Goal: Information Seeking & Learning: Learn about a topic

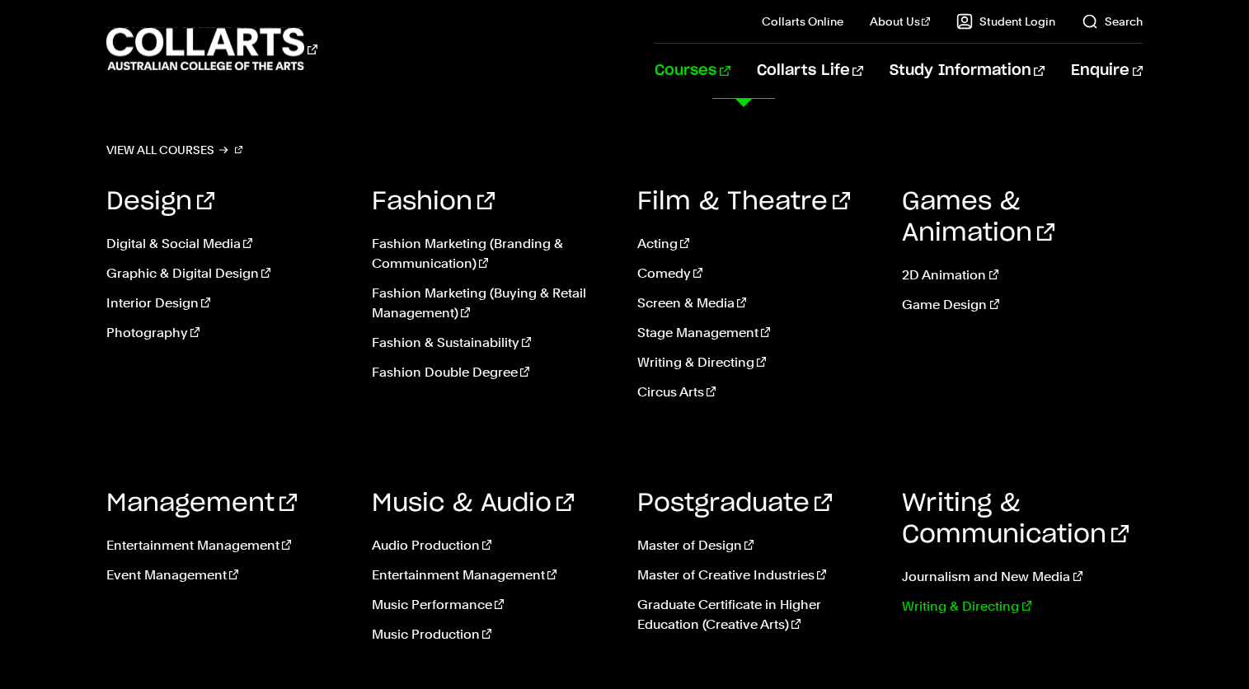
click at [941, 606] on link "Writing & Directing" at bounding box center [1022, 607] width 241 height 20
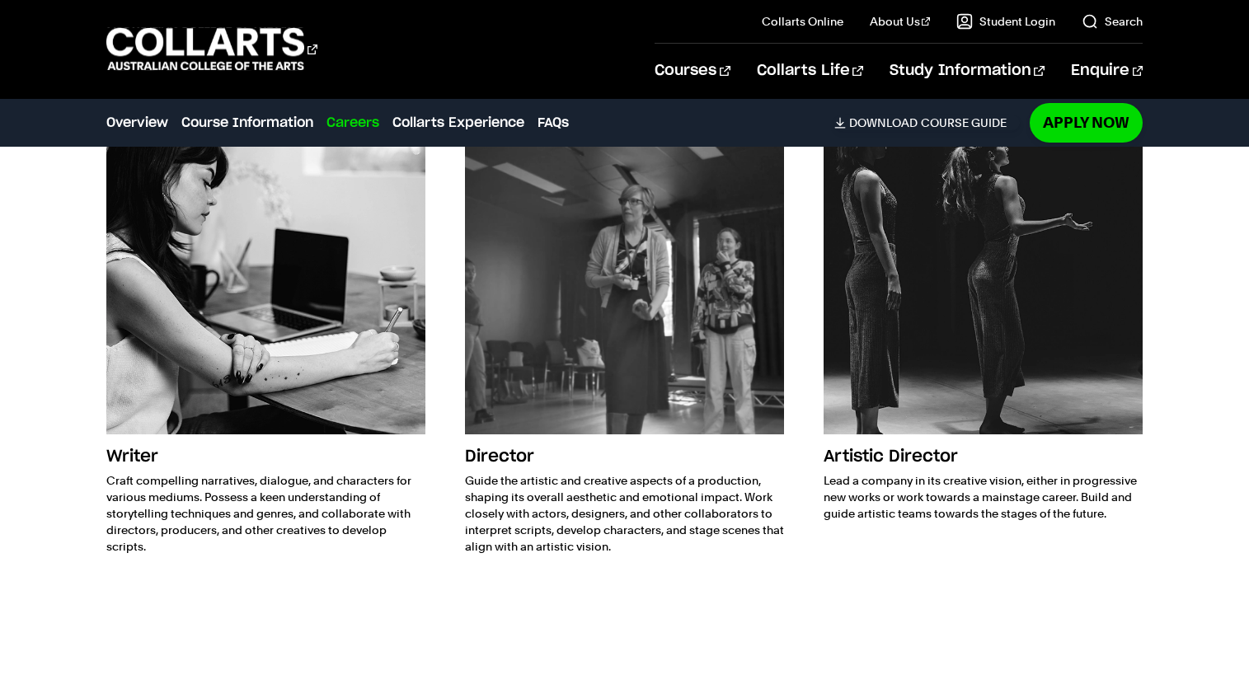
scroll to position [2645, 0]
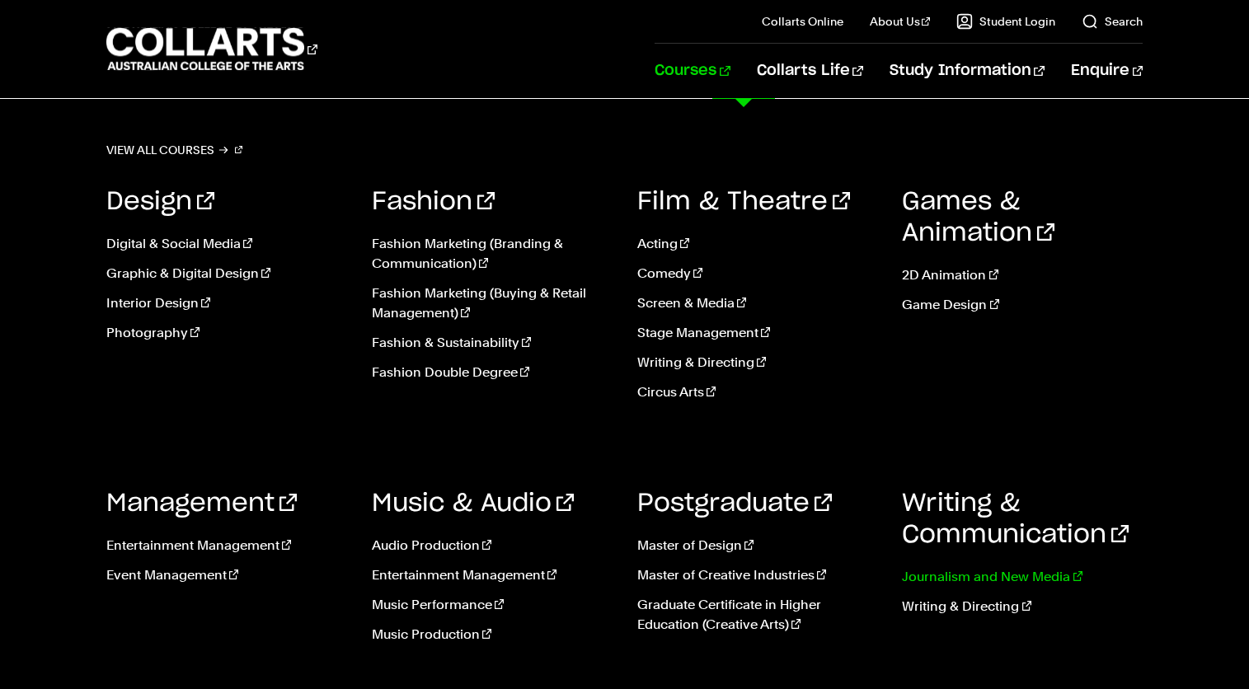
click at [987, 576] on link "Journalism and New Media" at bounding box center [1022, 577] width 241 height 20
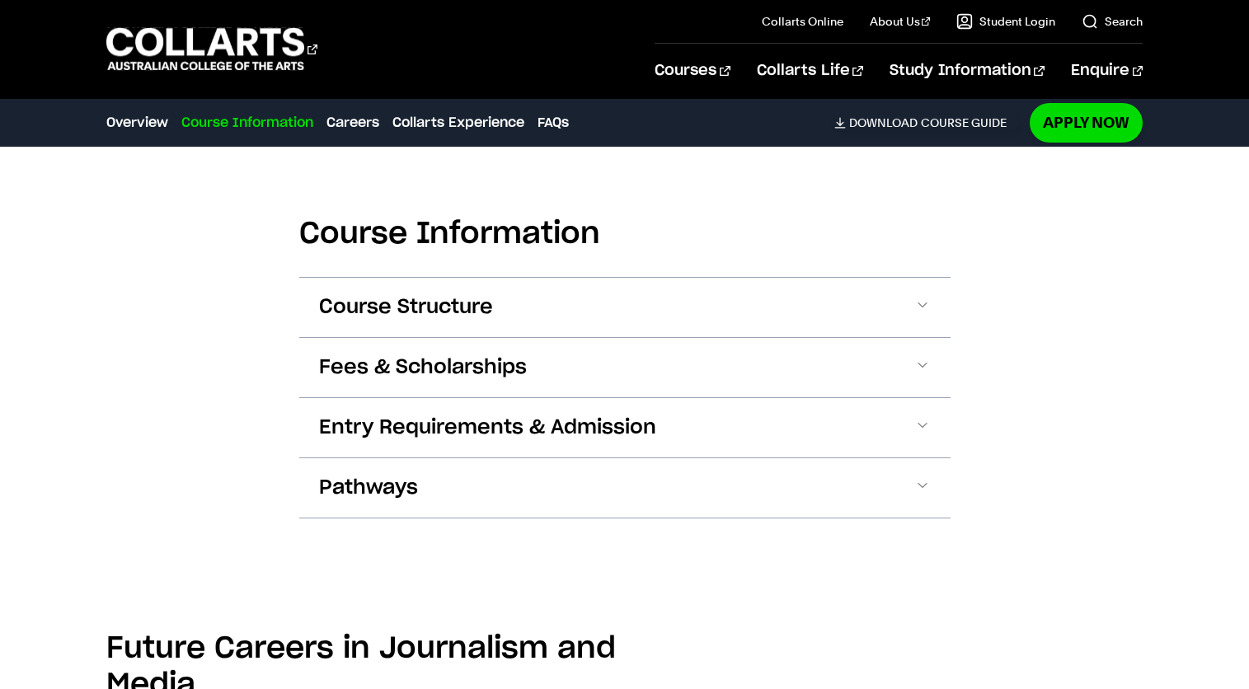
scroll to position [1548, 0]
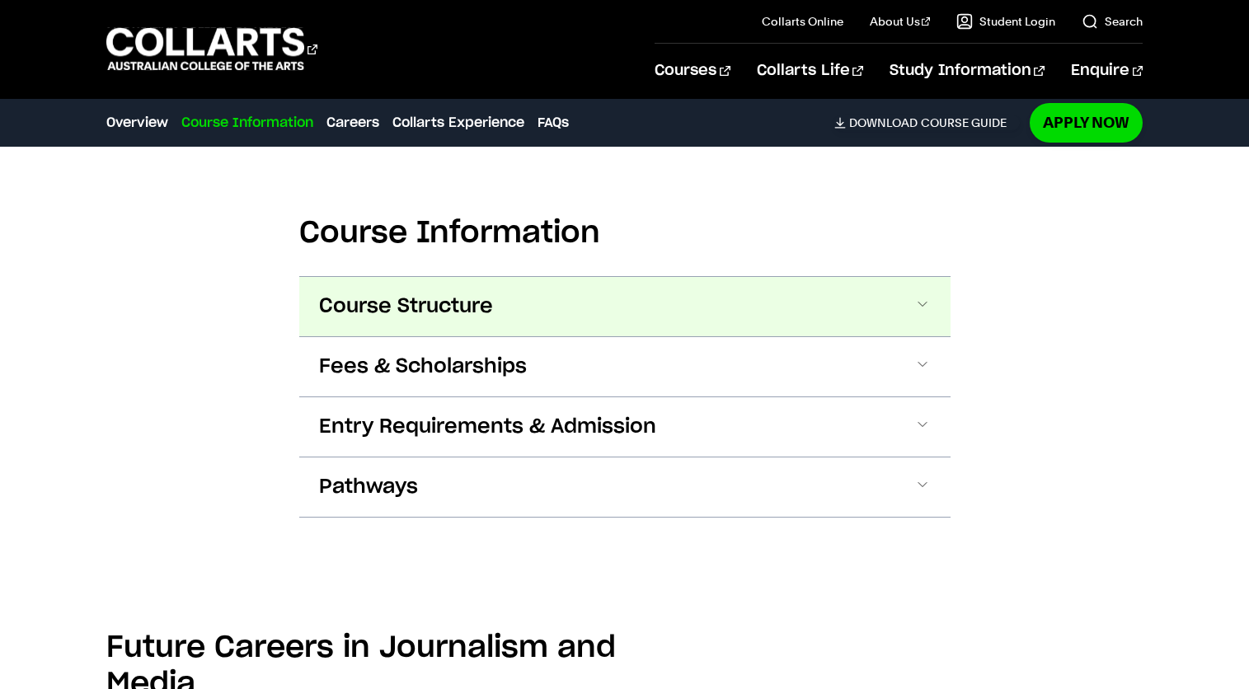
click at [918, 296] on span at bounding box center [923, 306] width 16 height 21
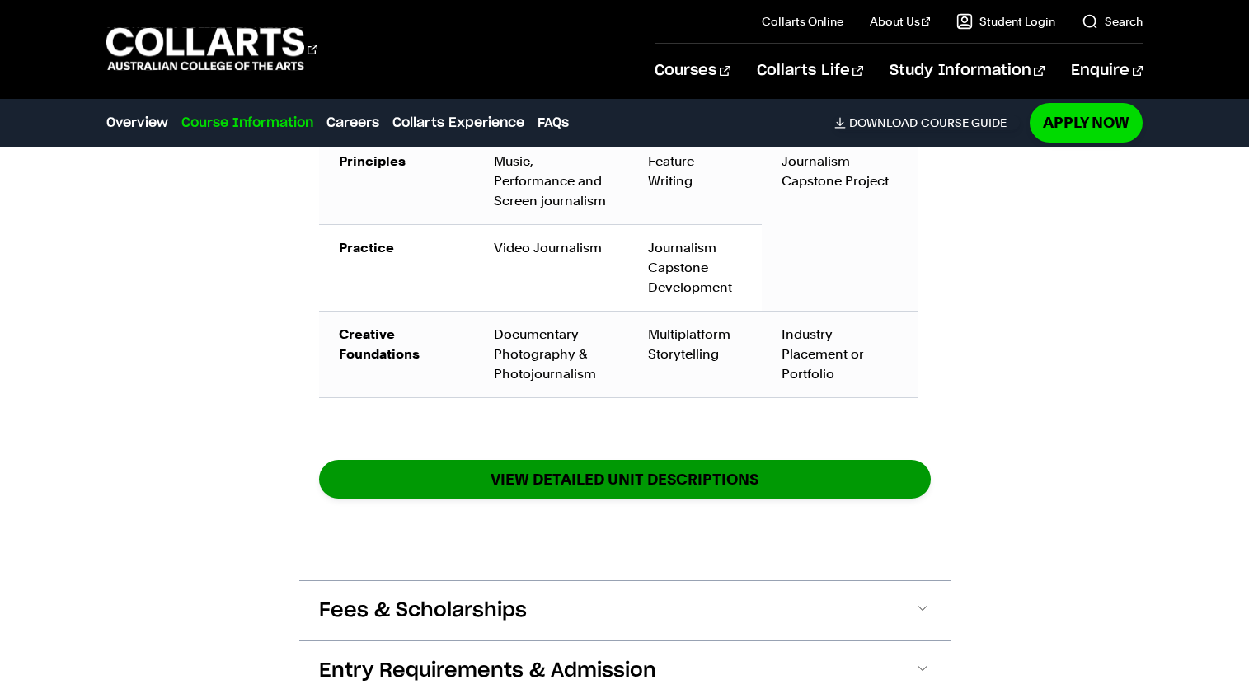
scroll to position [2443, 0]
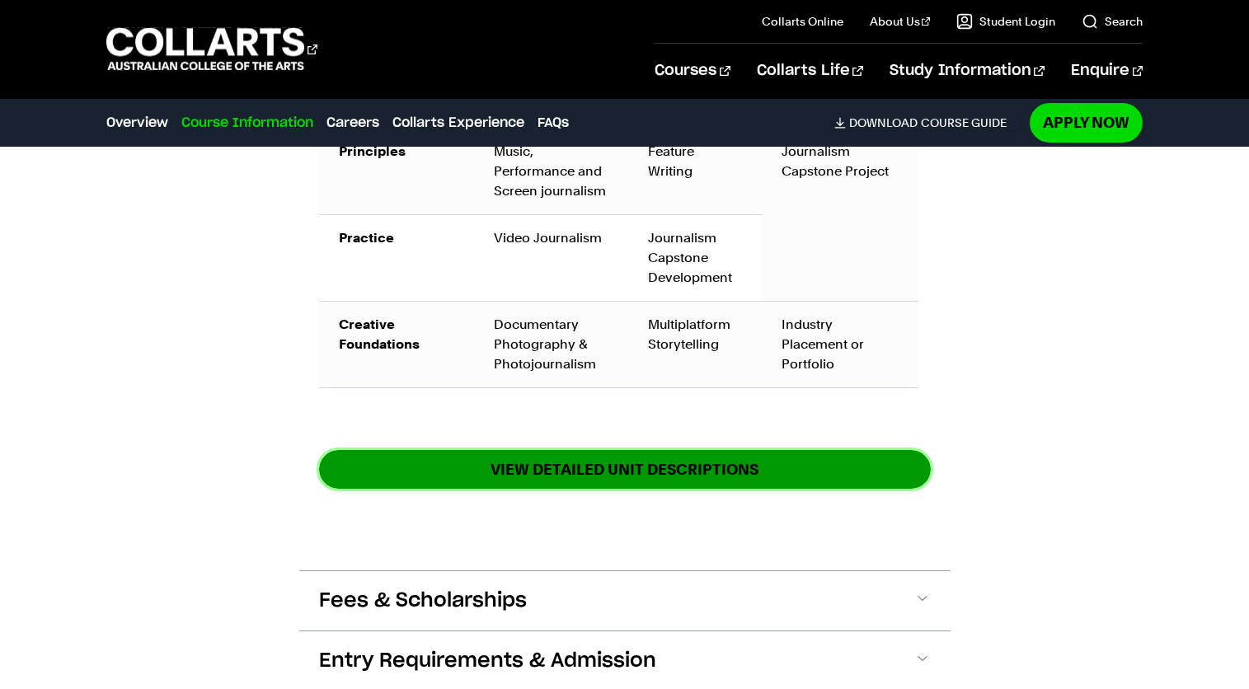
click at [667, 457] on link "View DETAILED UNIT DESCRIPTIONS" at bounding box center [625, 469] width 612 height 39
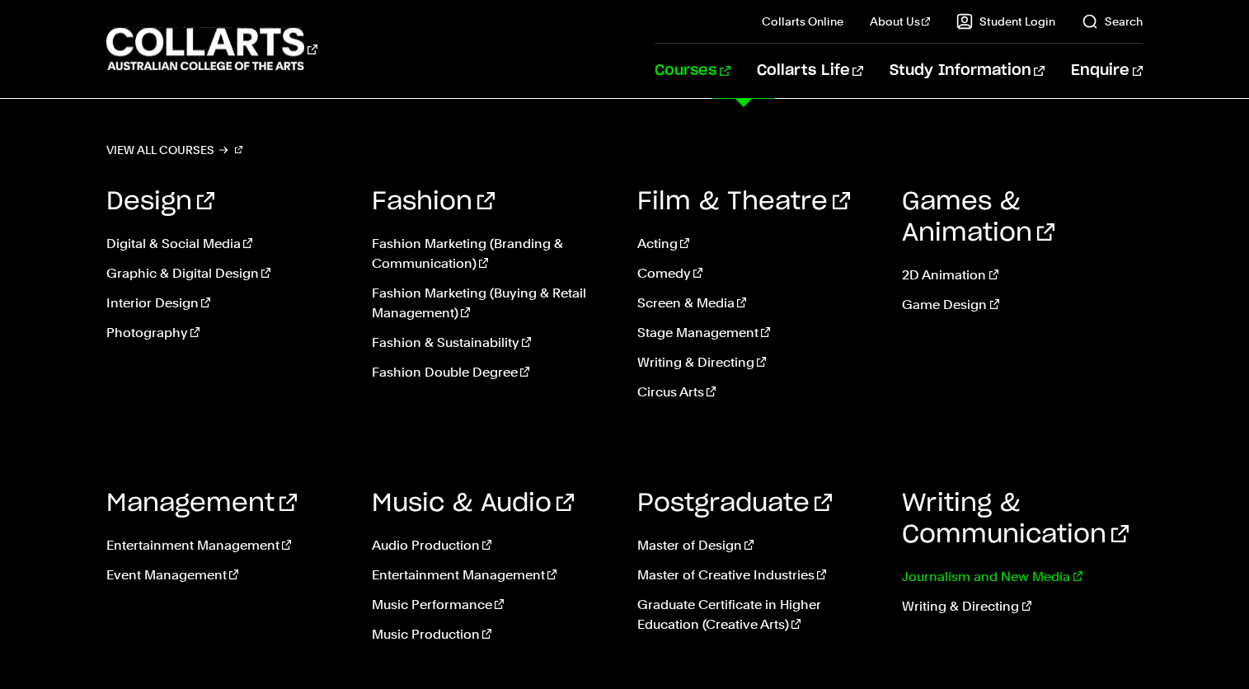
click at [981, 571] on link "Journalism and New Media" at bounding box center [1022, 577] width 241 height 20
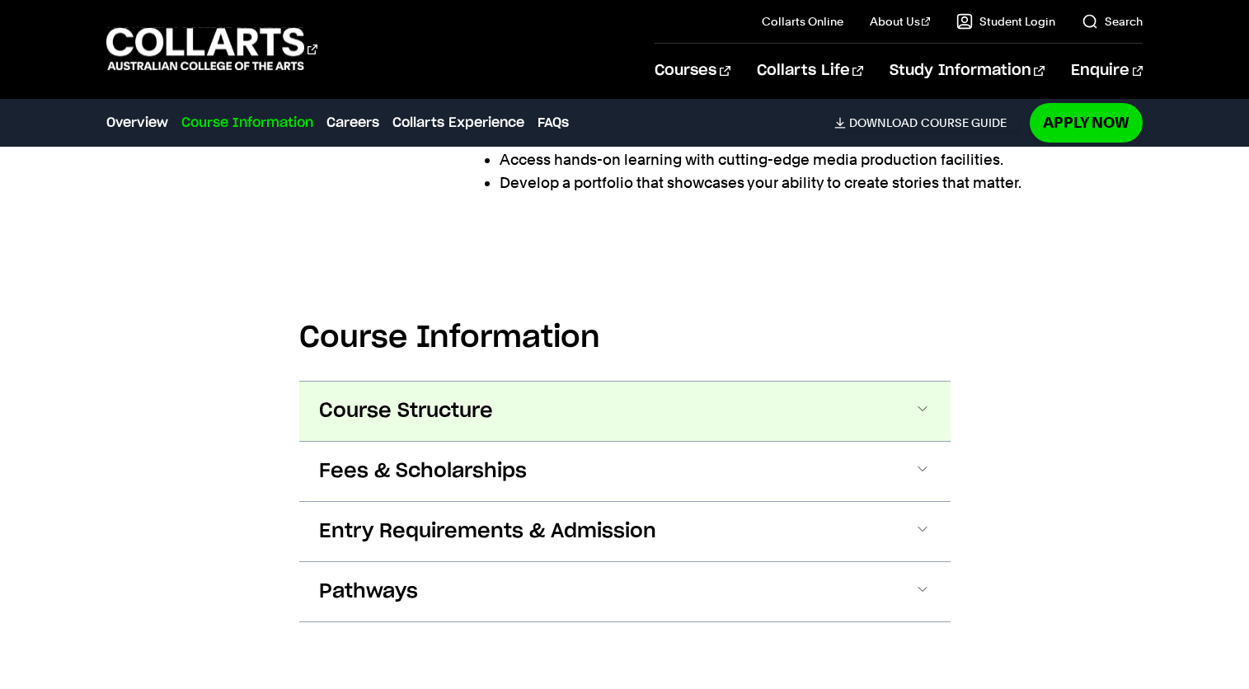
click at [509, 397] on button "Course Structure" at bounding box center [624, 411] width 651 height 59
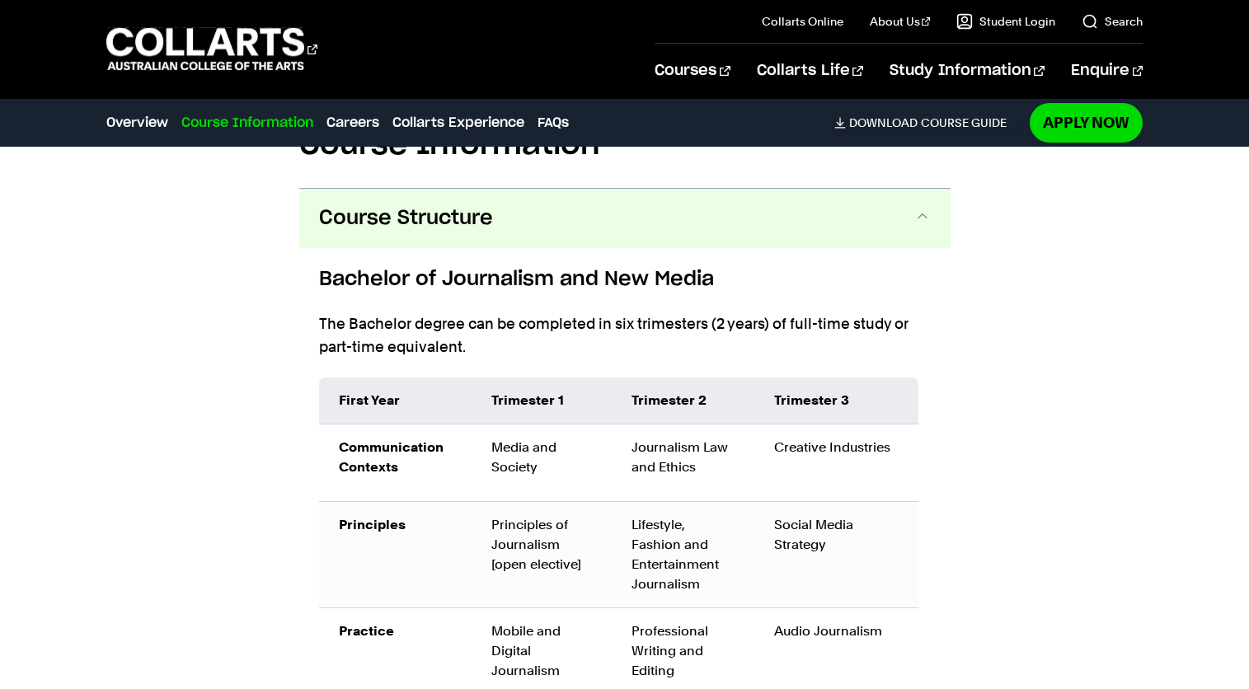
scroll to position [1653, 0]
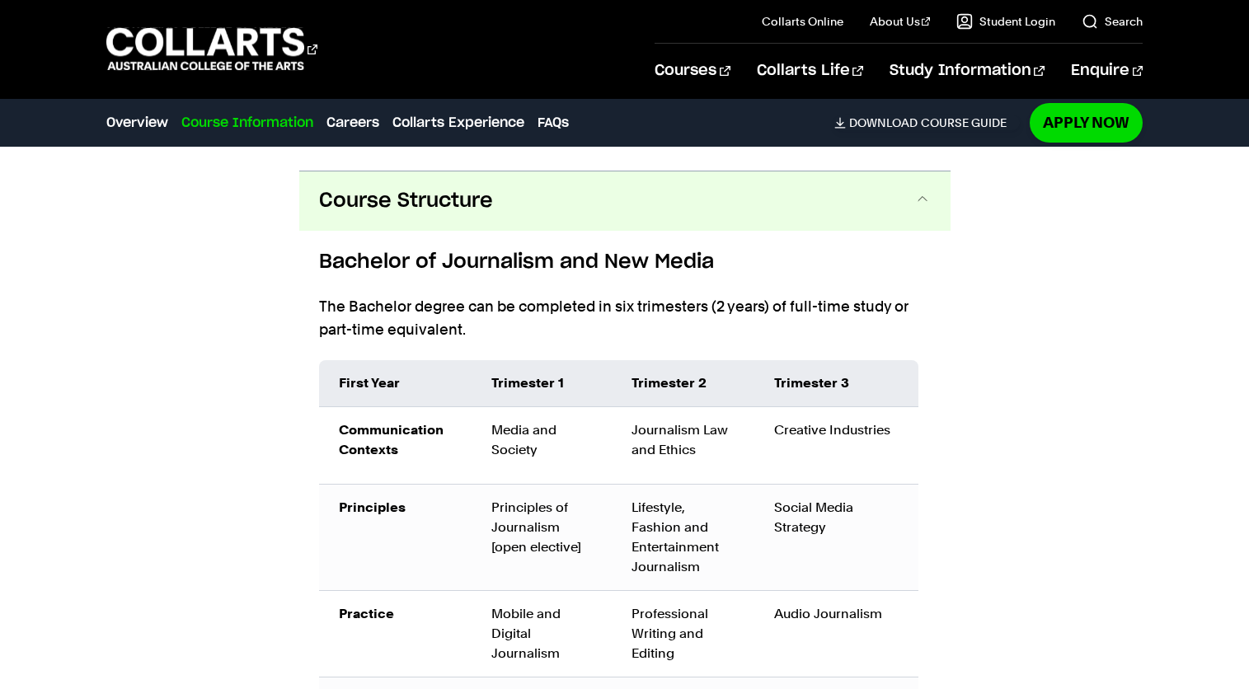
click at [674, 180] on button "Course Structure" at bounding box center [624, 201] width 651 height 59
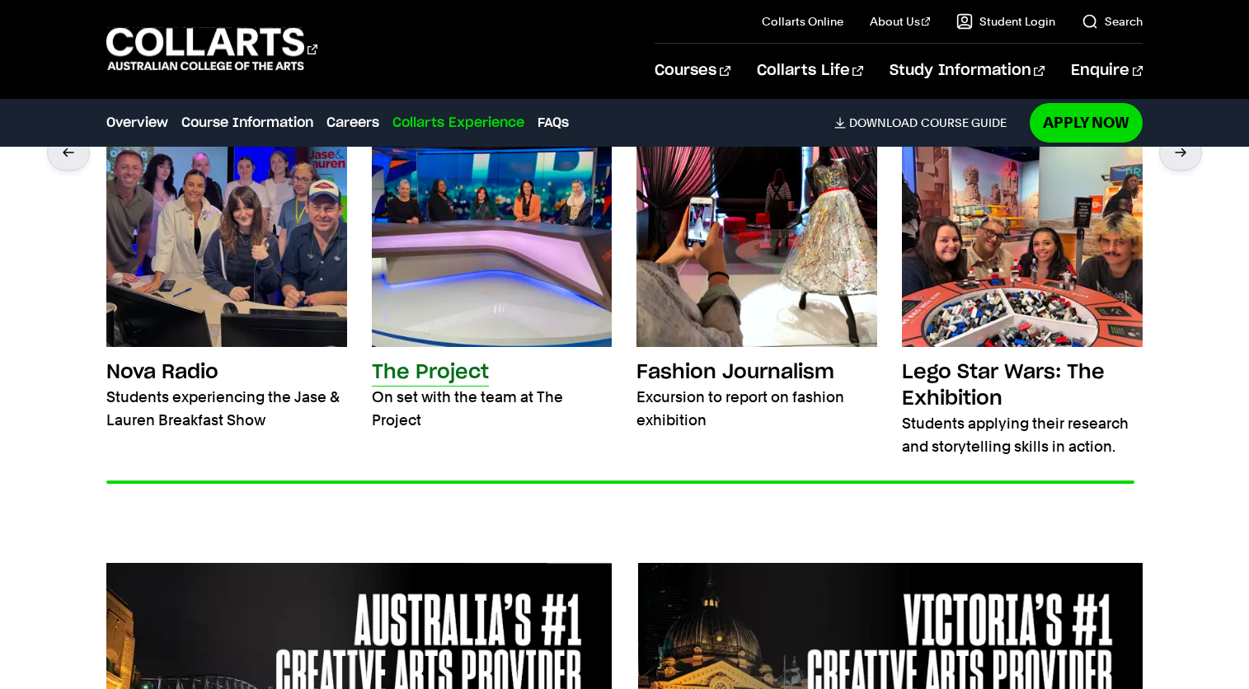
scroll to position [2966, 0]
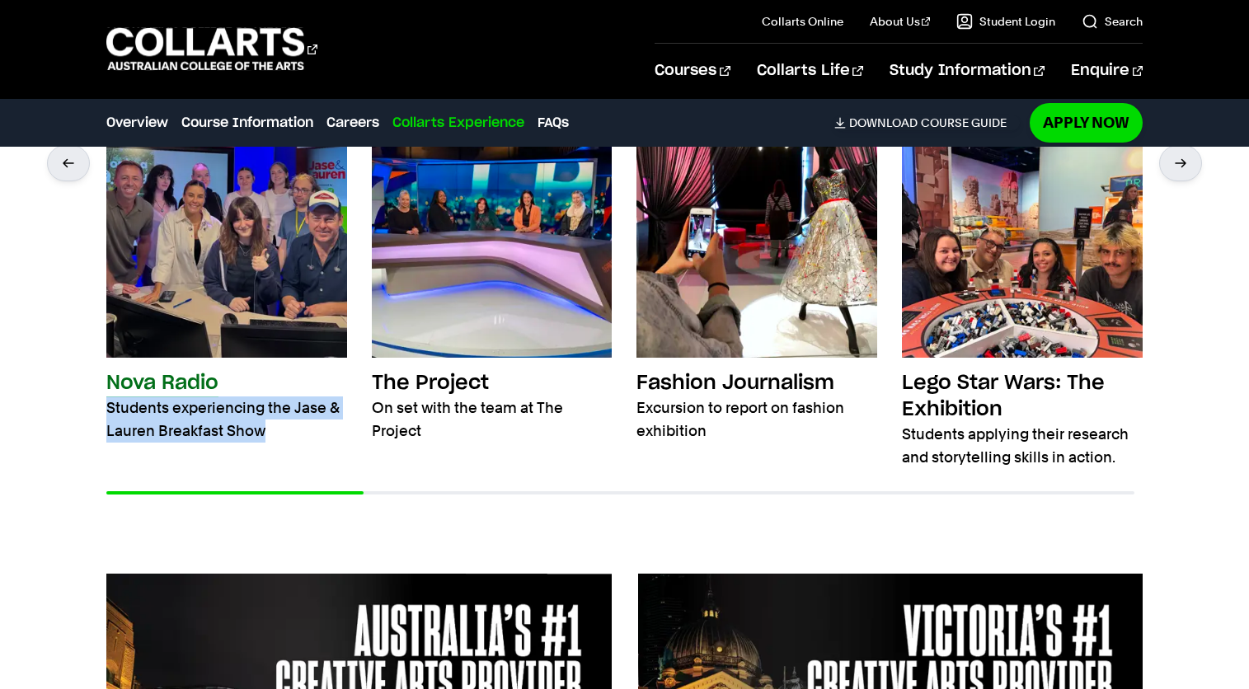
drag, startPoint x: 84, startPoint y: 388, endPoint x: 282, endPoint y: 404, distance: 198.6
click at [282, 404] on div "What have students been up to Nova Radio Students experiencing the Jase & Laure…" at bounding box center [624, 286] width 1249 height 521
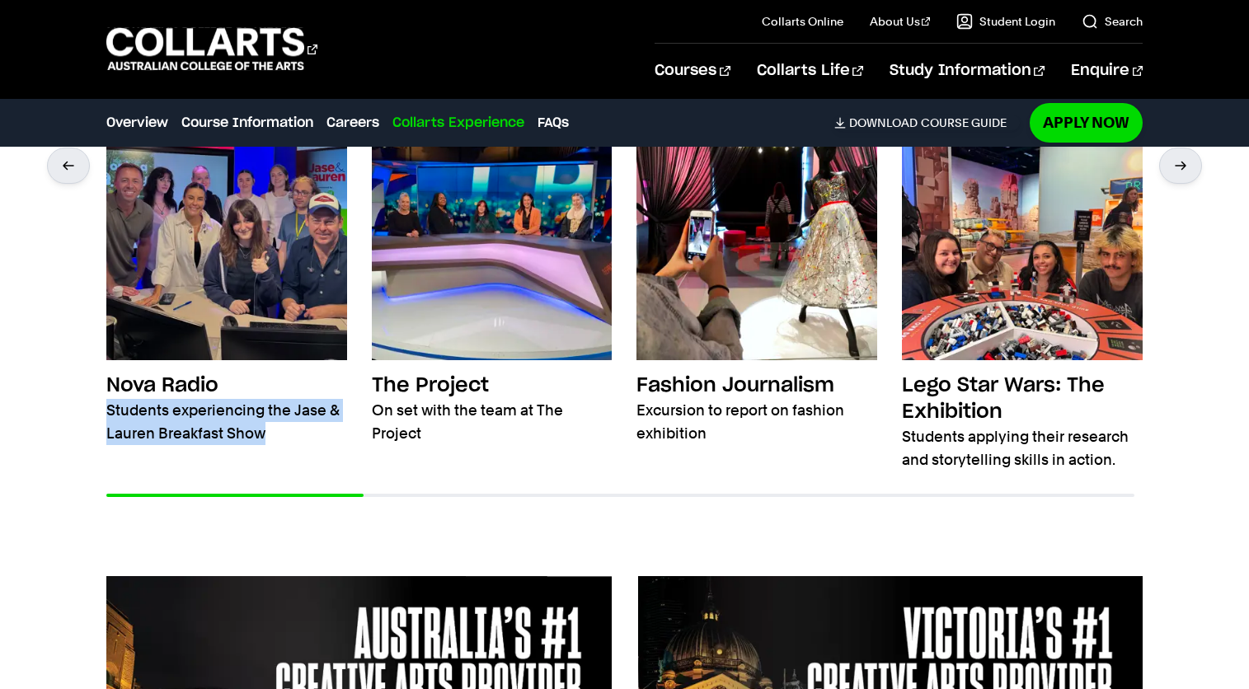
copy p "Students experiencing the Jase & Lauren Breakfast Show"
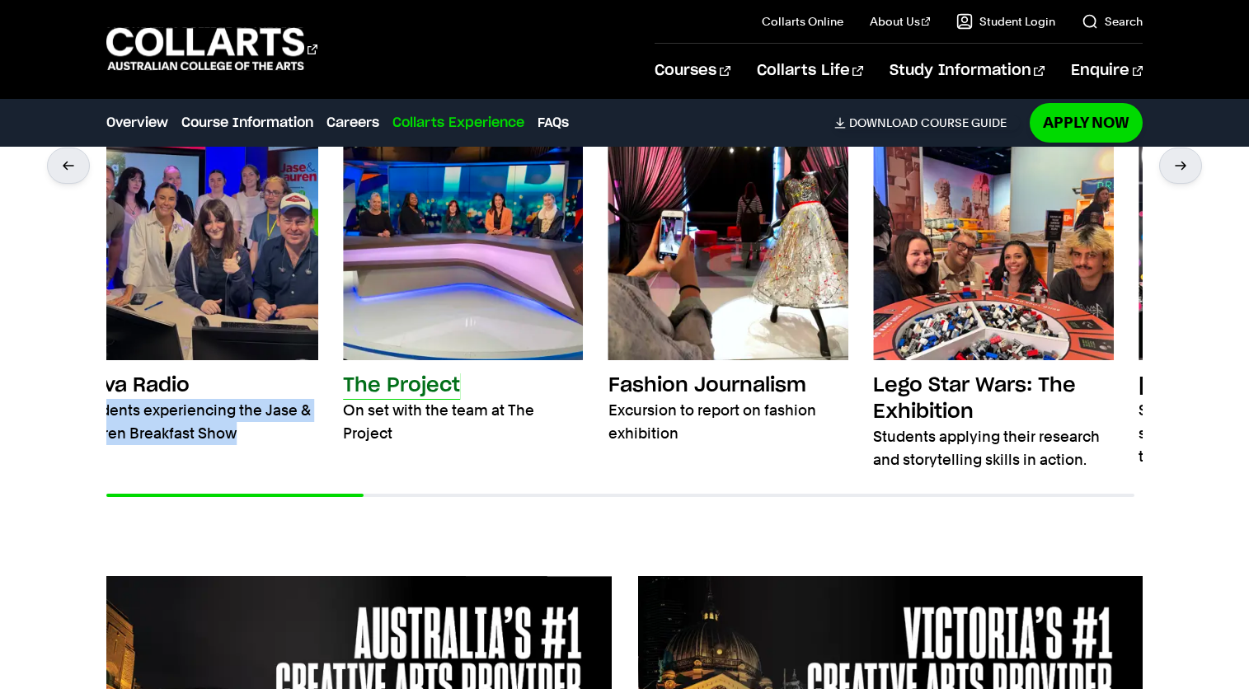
click at [391, 399] on p "On set with the team at The Project" at bounding box center [463, 422] width 241 height 46
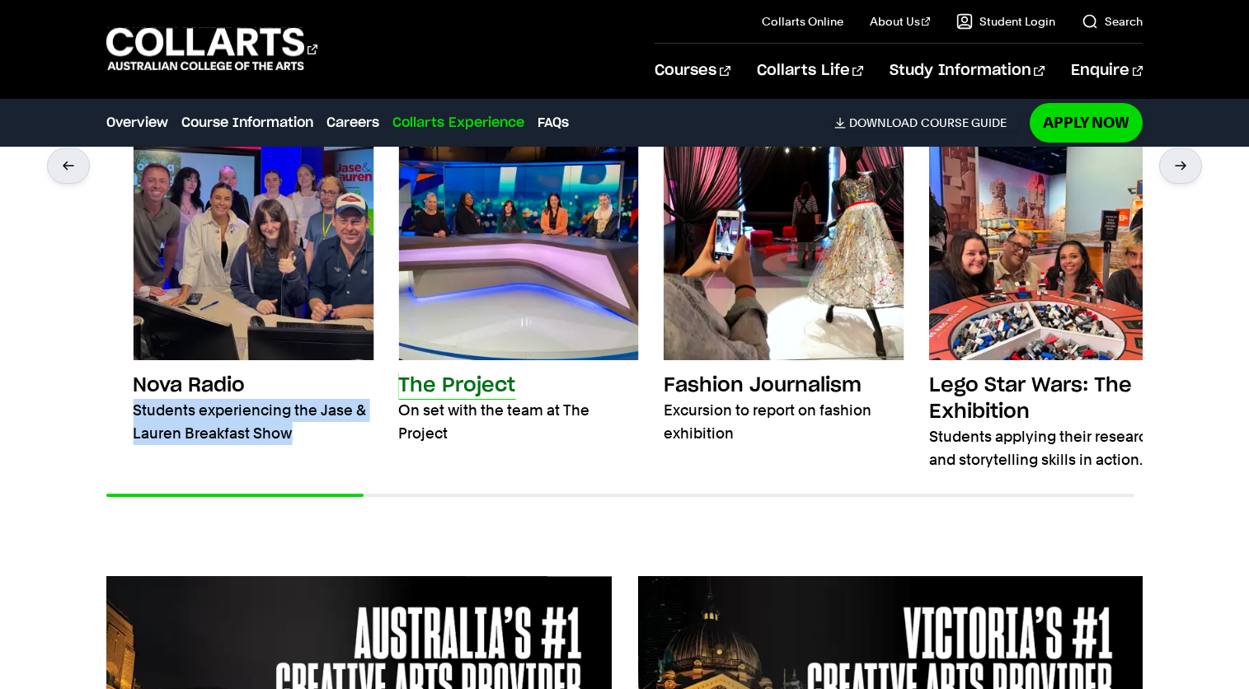
click at [431, 410] on p "On set with the team at The Project" at bounding box center [518, 422] width 241 height 46
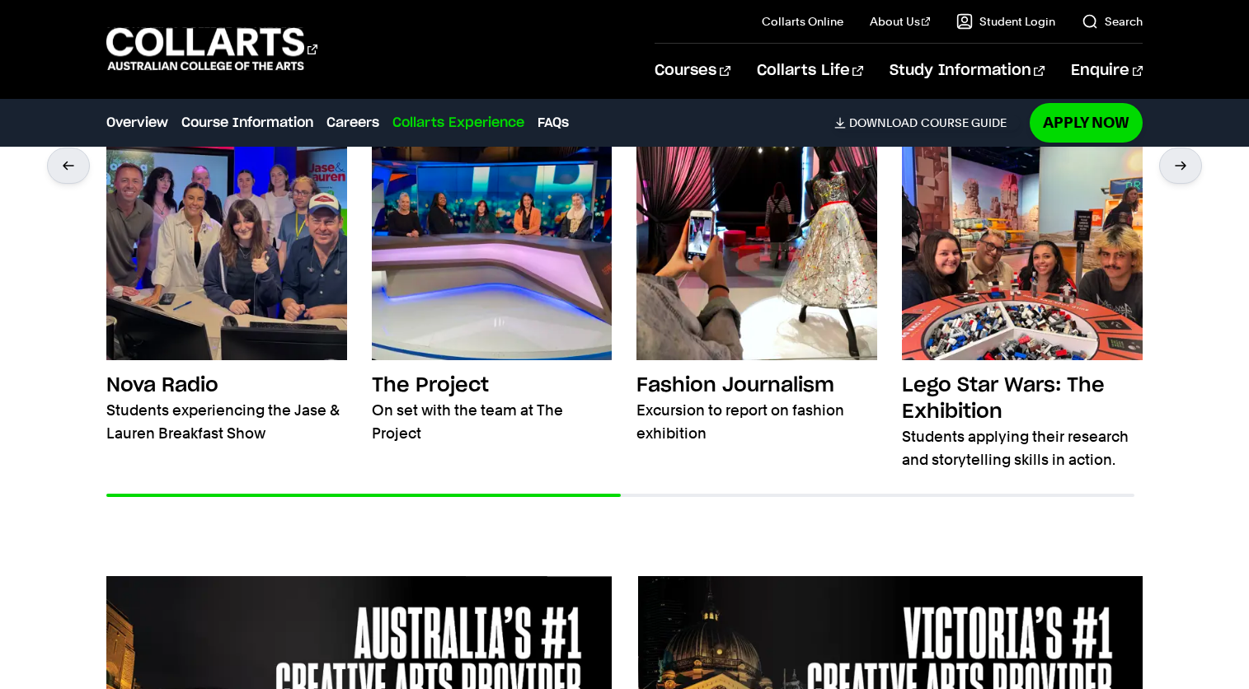
drag, startPoint x: 617, startPoint y: 473, endPoint x: 1023, endPoint y: 461, distance: 405.9
click at [1023, 484] on div at bounding box center [620, 517] width 1028 height 66
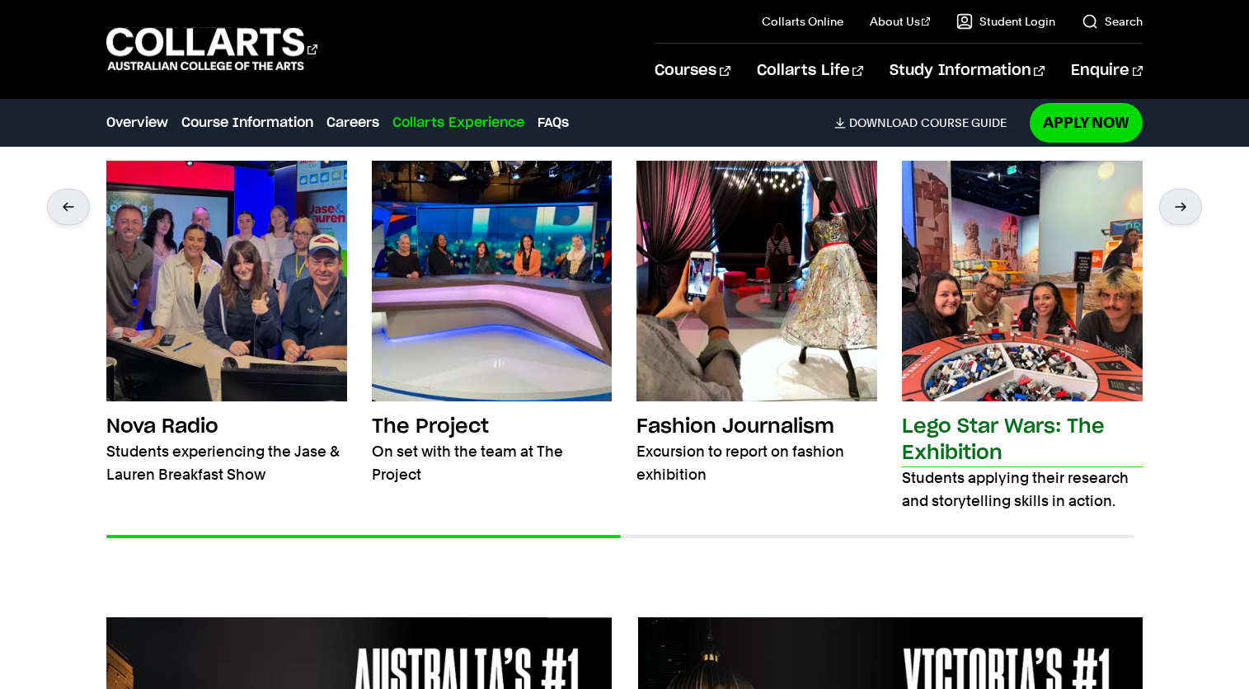
scroll to position [2909, 0]
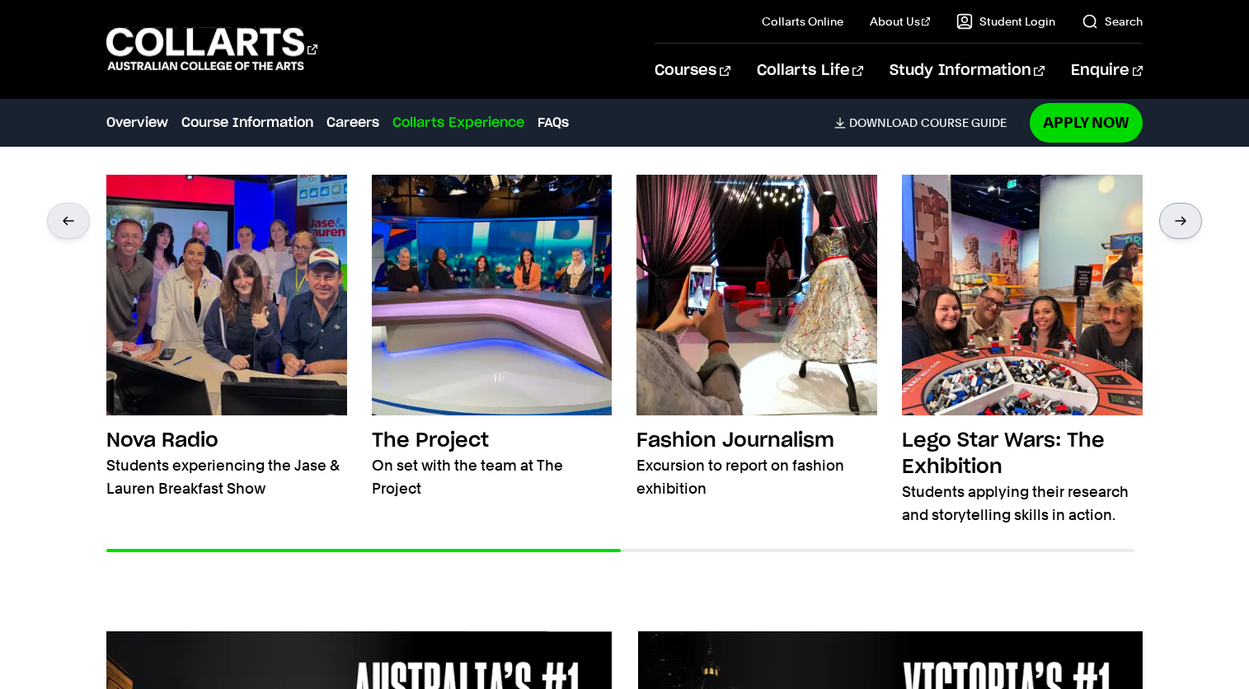
click at [1177, 213] on div at bounding box center [1180, 221] width 43 height 36
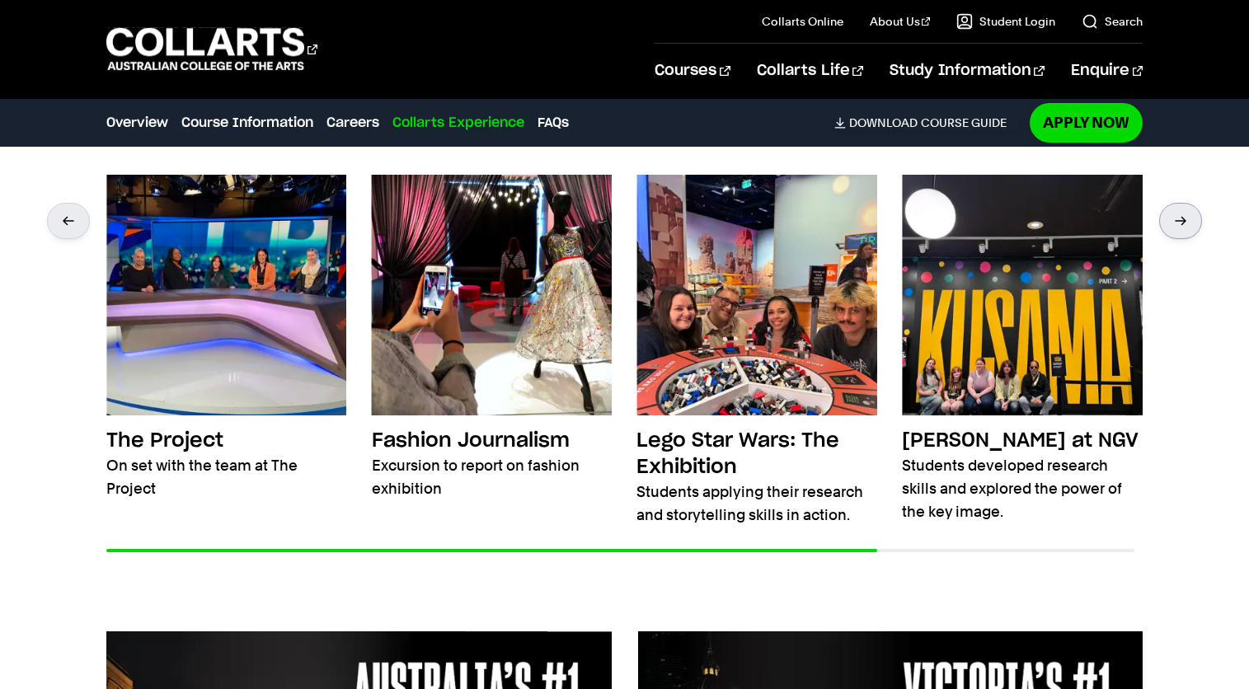
click at [1177, 213] on div at bounding box center [1180, 221] width 43 height 36
click at [1183, 205] on div at bounding box center [1180, 221] width 43 height 36
click at [1183, 203] on div at bounding box center [1180, 221] width 43 height 36
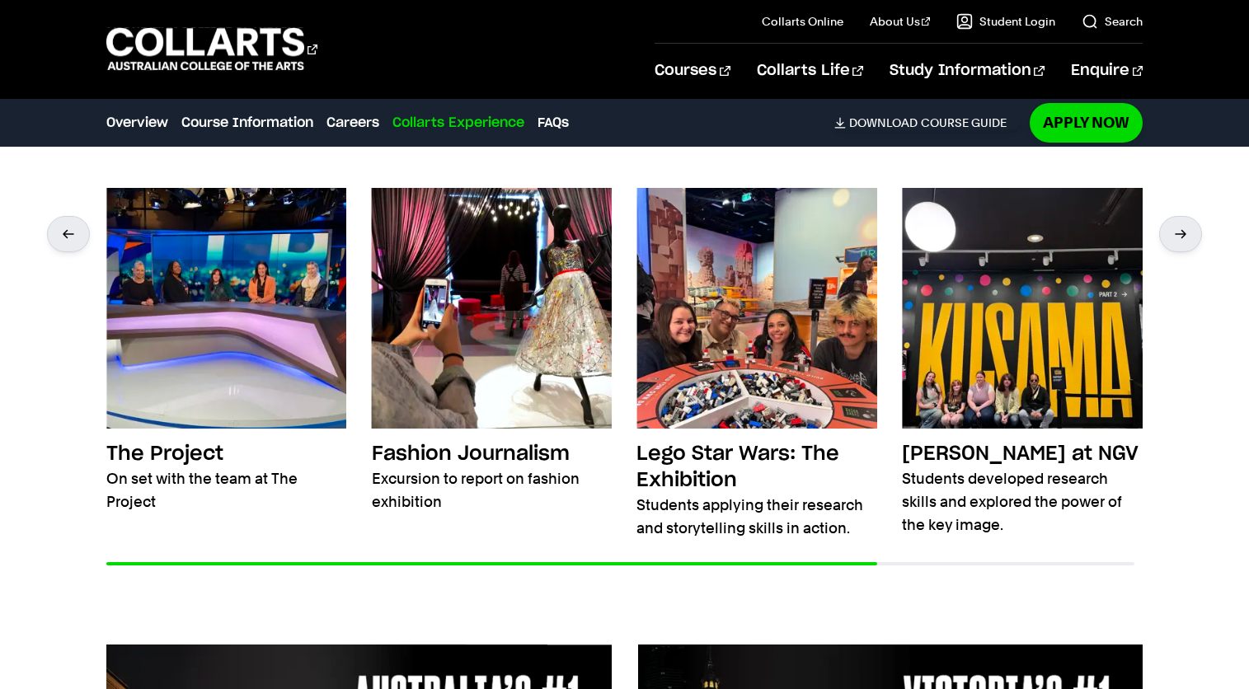
scroll to position [2866, 0]
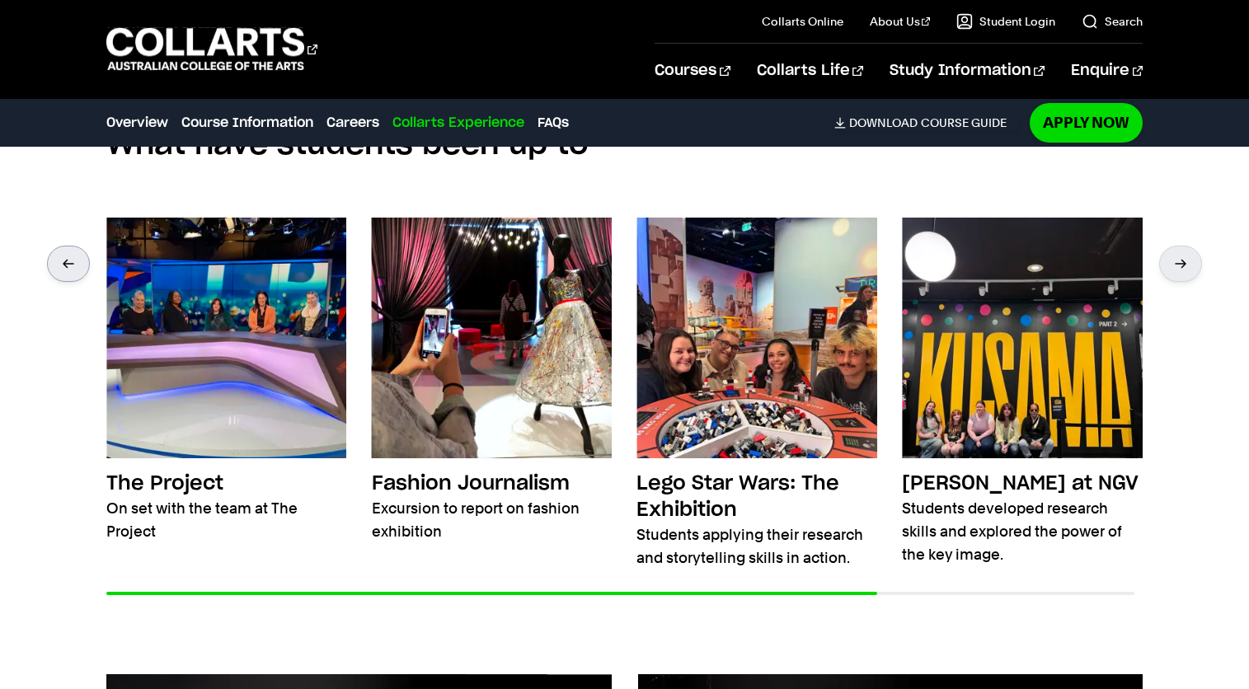
click at [67, 249] on div at bounding box center [68, 264] width 43 height 36
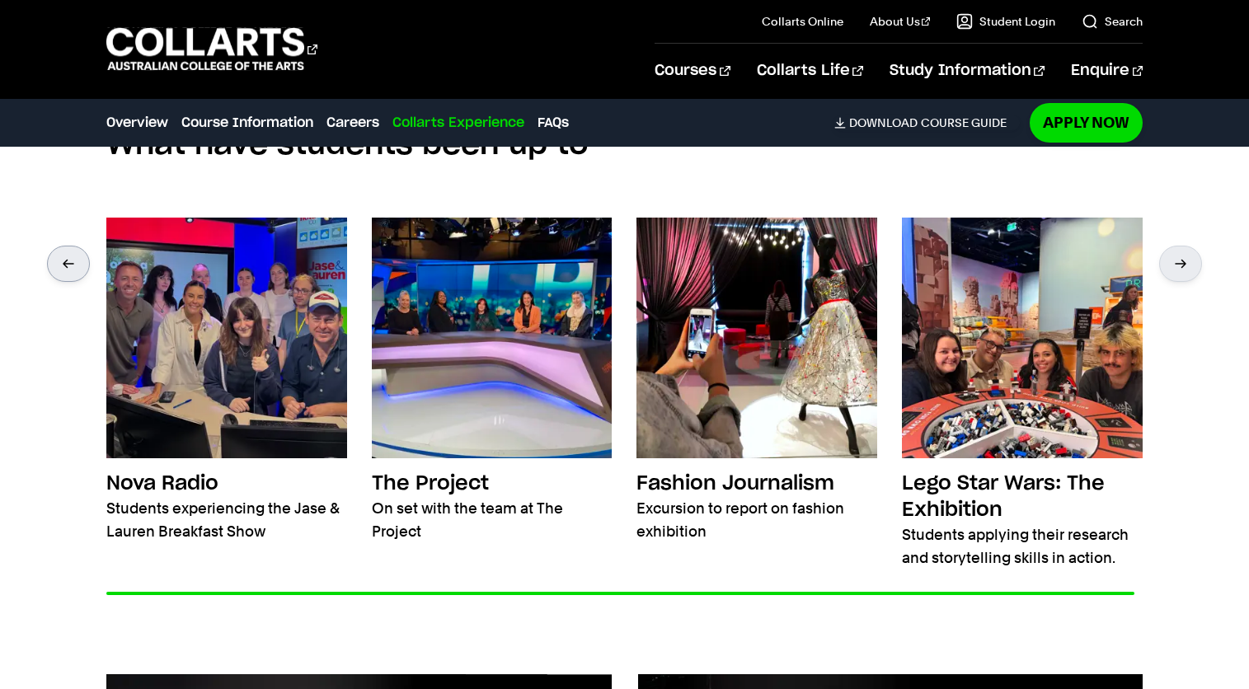
click at [67, 249] on div at bounding box center [68, 264] width 43 height 36
click at [1193, 246] on div at bounding box center [1180, 264] width 43 height 36
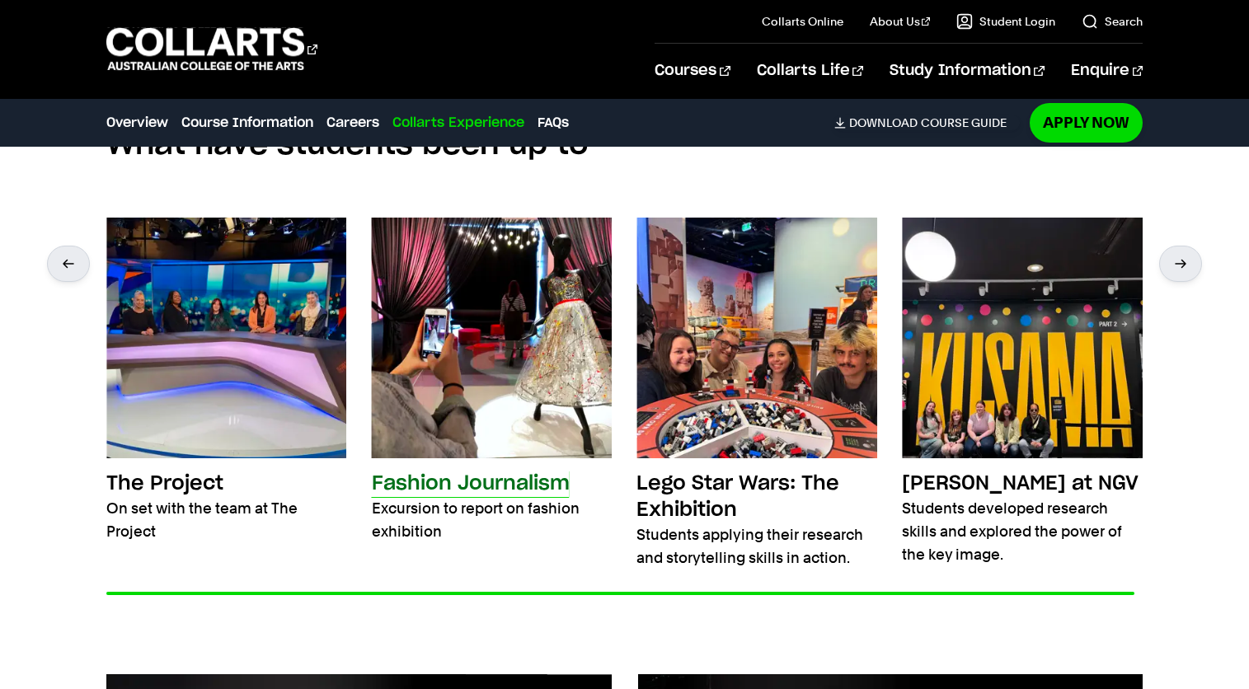
click at [562, 309] on img at bounding box center [492, 338] width 241 height 241
click at [554, 309] on img at bounding box center [492, 338] width 241 height 241
click at [487, 471] on h3 "Fashion Journalism" at bounding box center [471, 484] width 198 height 26
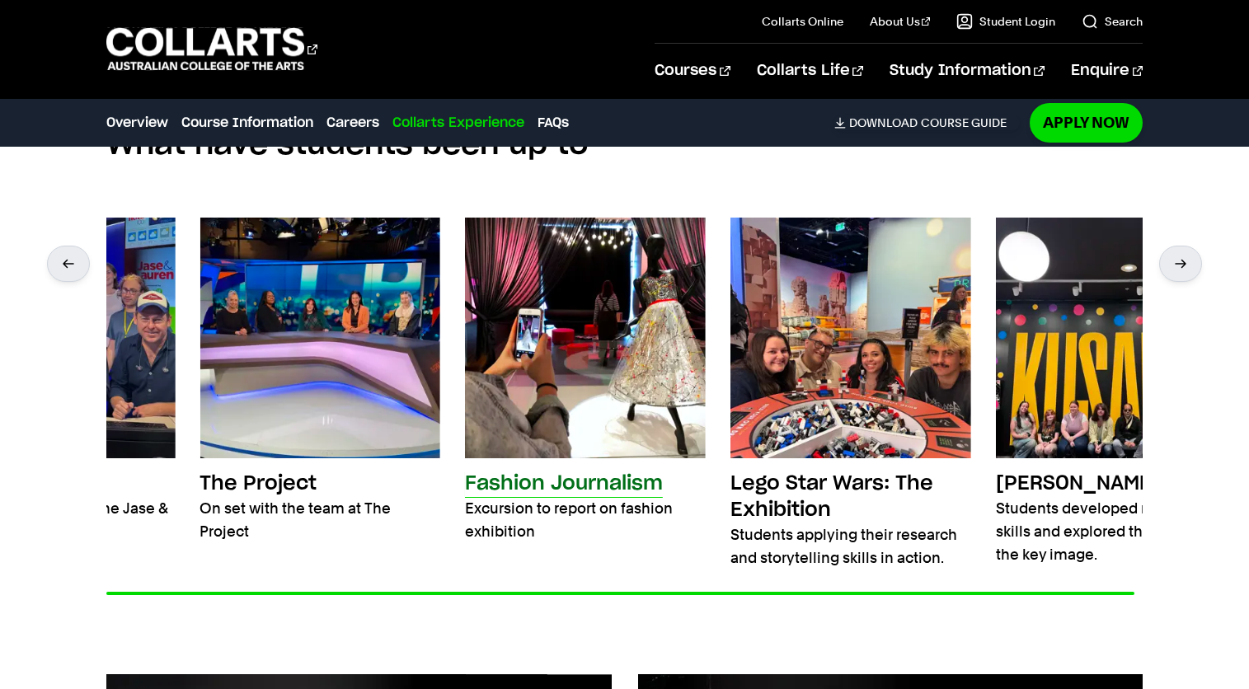
click at [562, 250] on div "What have students been up to Nova Radio Students experiencing the Jase & Laure…" at bounding box center [624, 387] width 1037 height 521
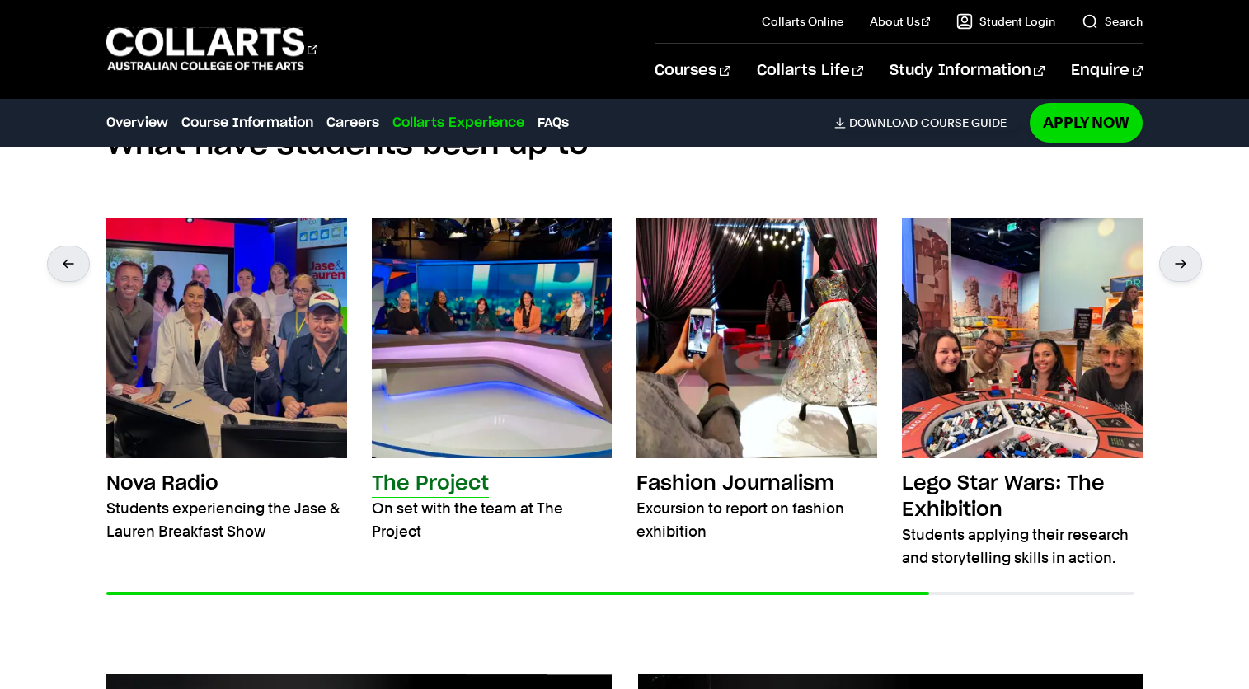
click at [587, 342] on img at bounding box center [492, 338] width 241 height 241
click at [760, 491] on link "Fashion Journalism Excursion to report on fashion exhibition" at bounding box center [757, 381] width 241 height 326
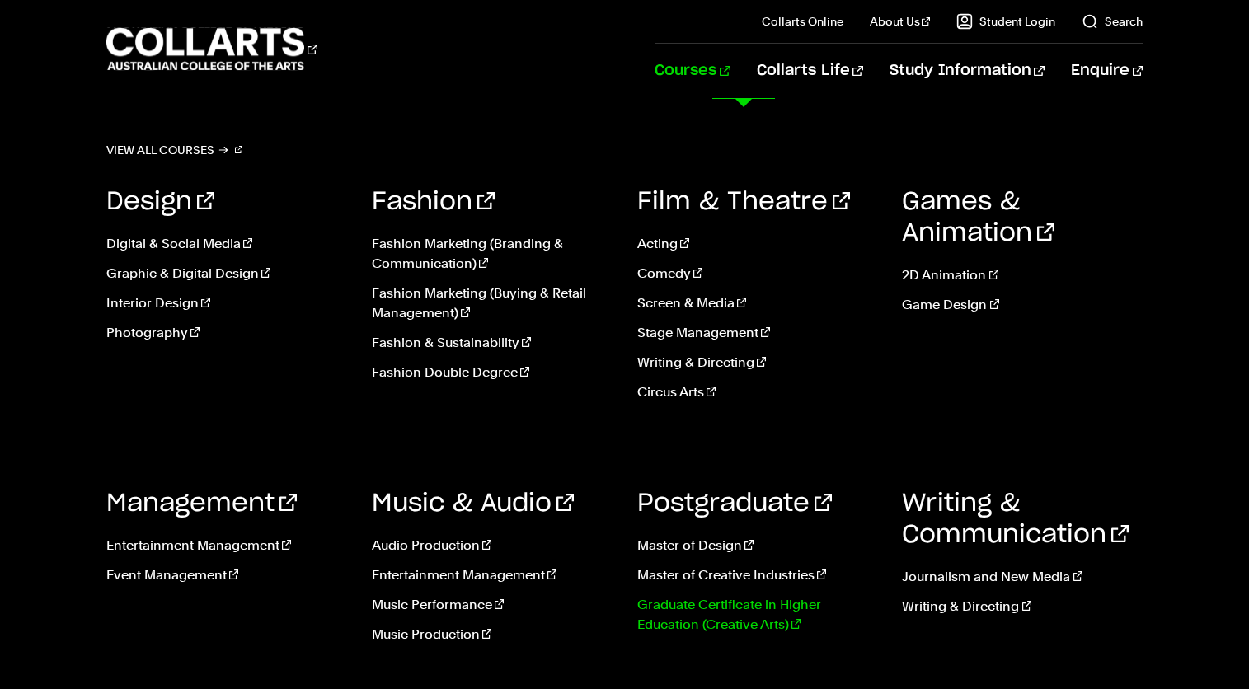
click at [706, 629] on link "Graduate Certificate in Higher Education (Creative Arts)" at bounding box center [757, 615] width 241 height 40
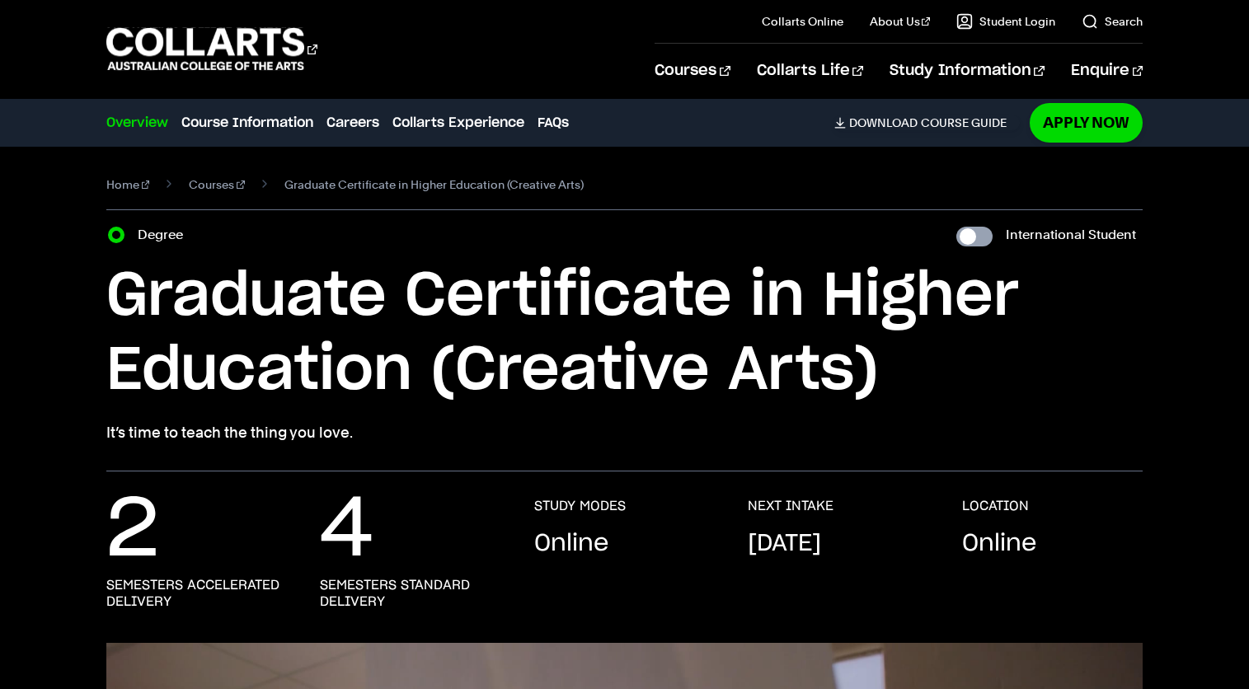
click at [984, 246] on input "International Student" at bounding box center [975, 237] width 36 height 20
checkbox input "true"
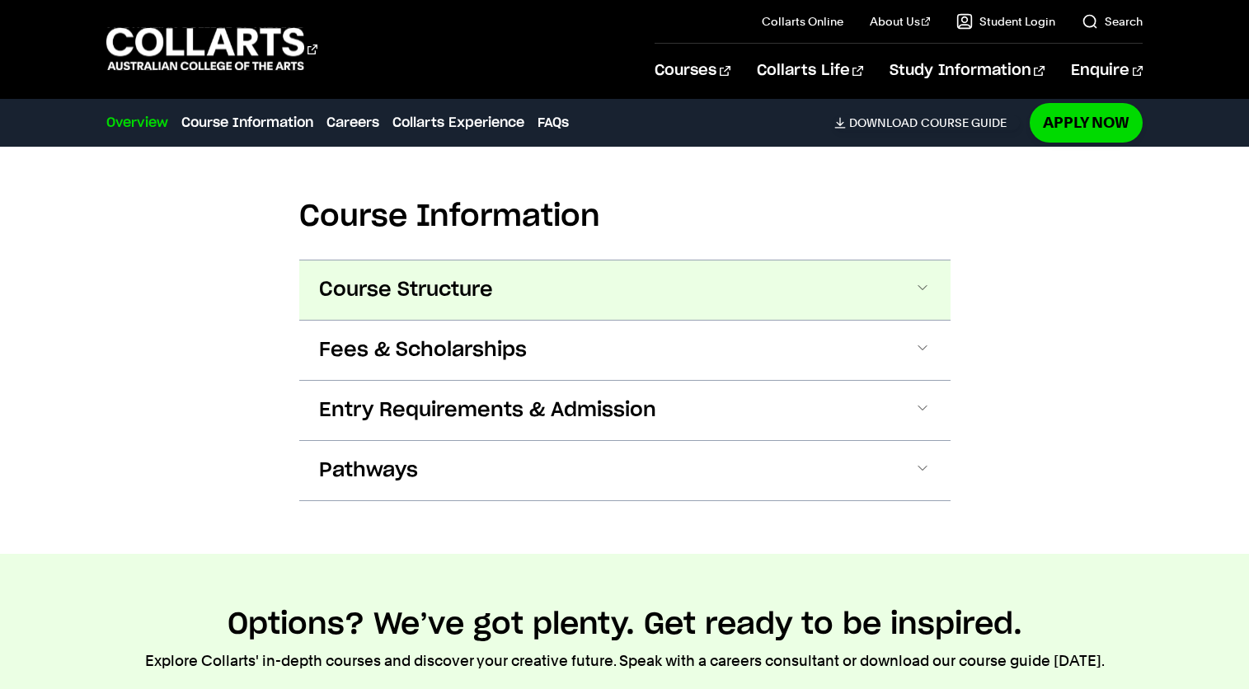
click at [762, 286] on button "Course Structure" at bounding box center [624, 290] width 651 height 59
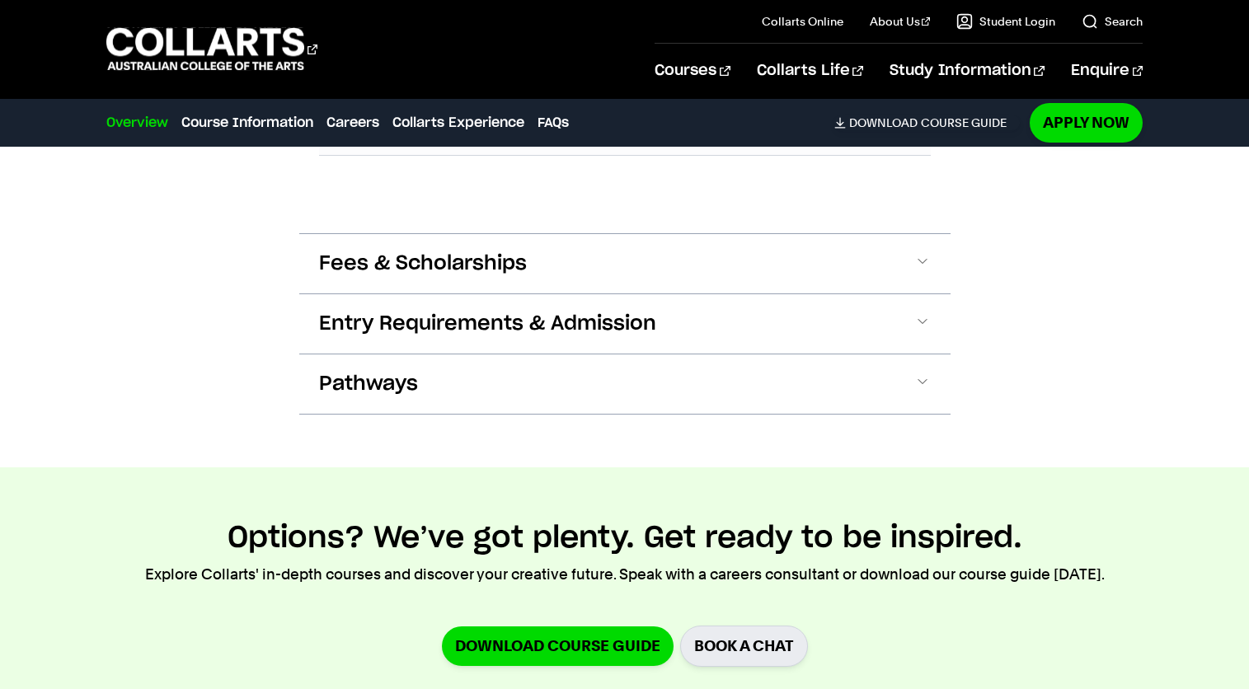
scroll to position [2173, 0]
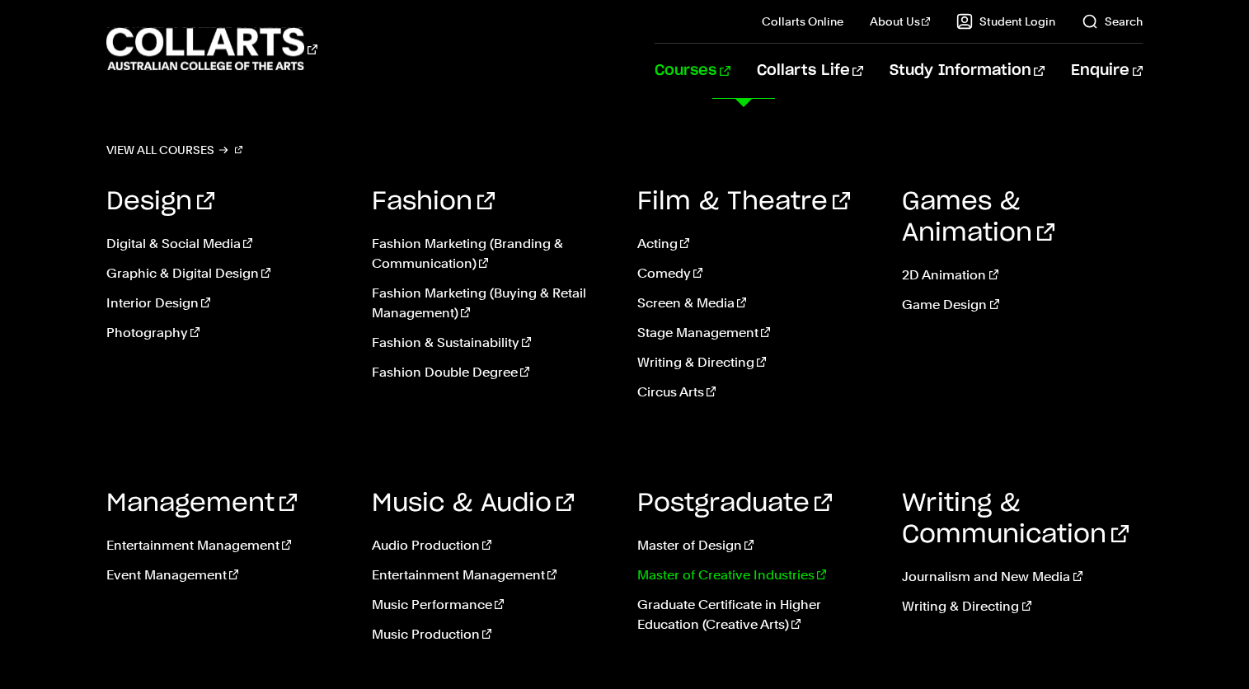
click at [750, 576] on link "Master of Creative Industries" at bounding box center [757, 576] width 241 height 20
click at [450, 258] on link "Fashion Marketing (Branding & Communication)" at bounding box center [492, 254] width 241 height 40
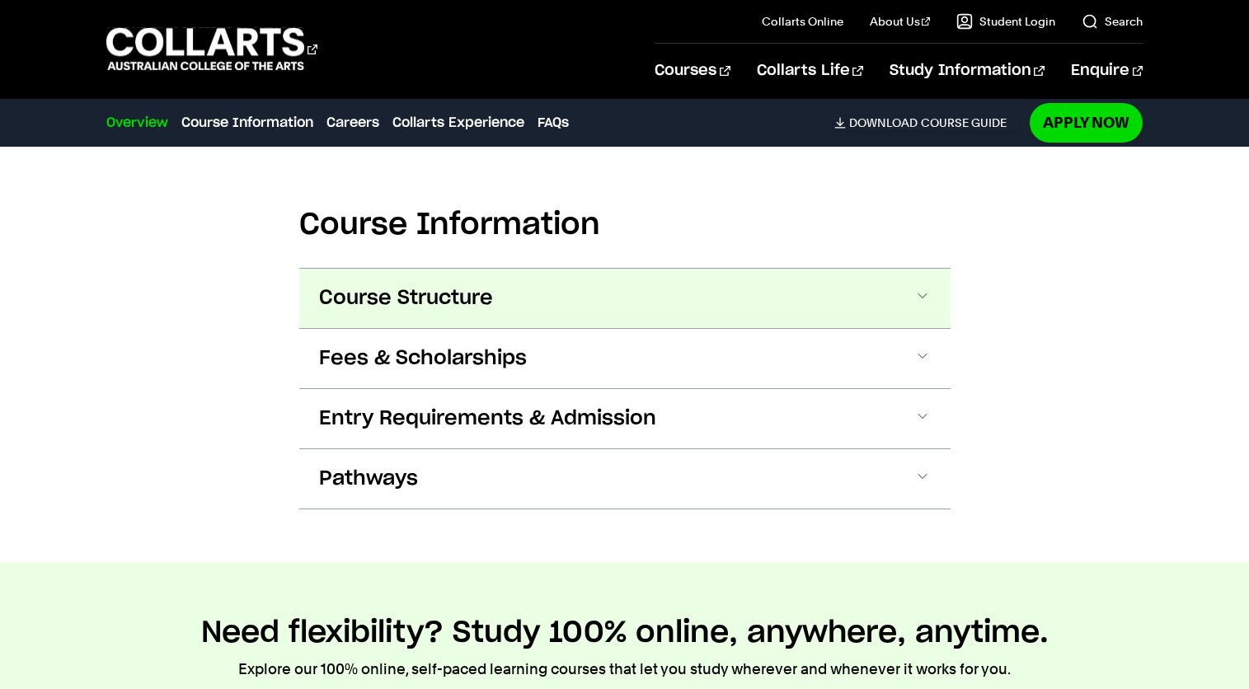
click at [495, 311] on button "Course Structure" at bounding box center [624, 298] width 651 height 59
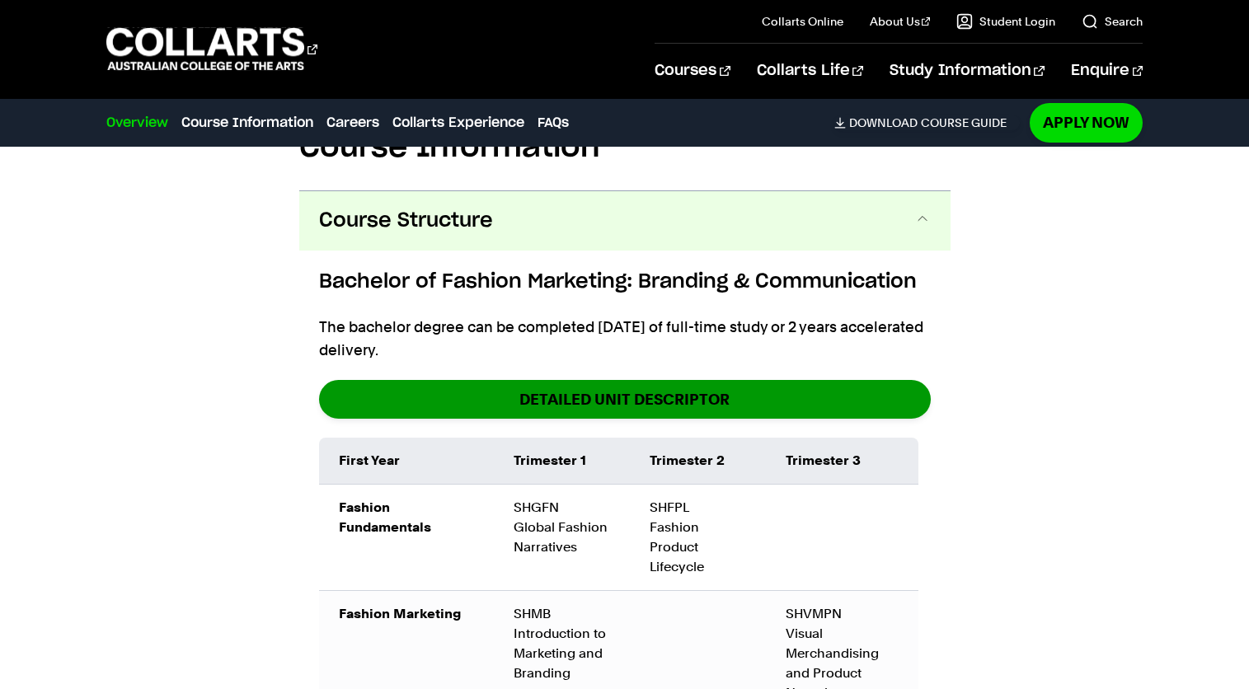
scroll to position [1836, 0]
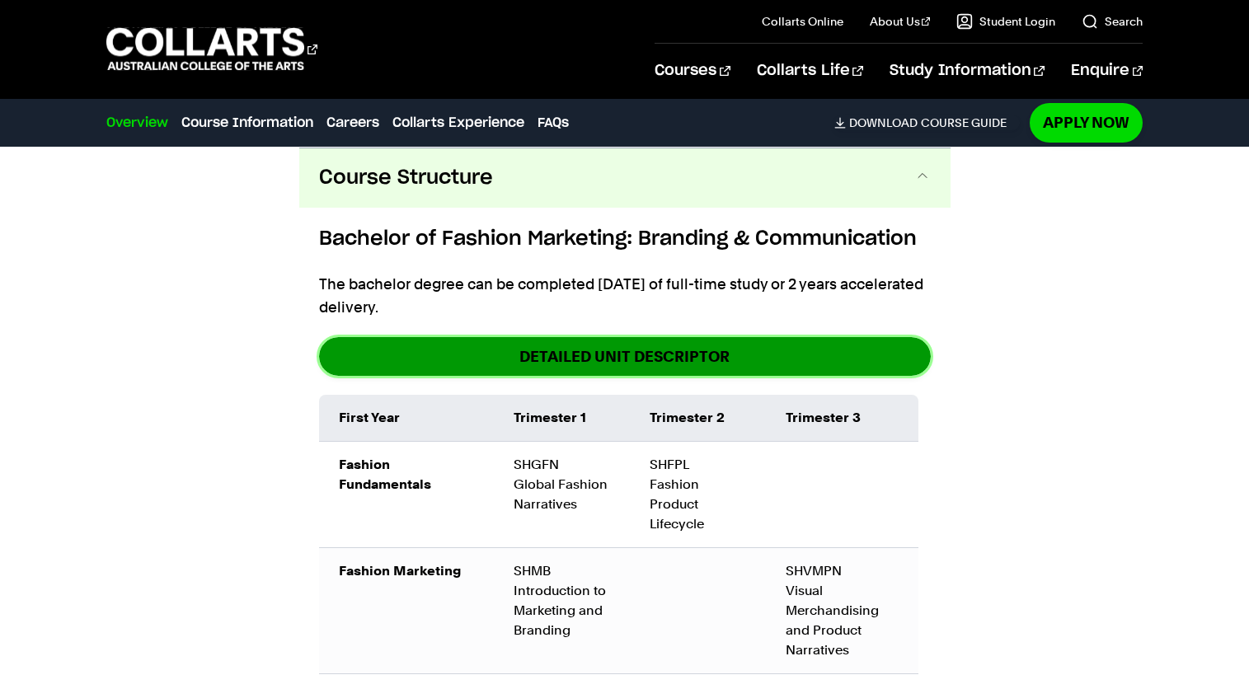
click at [522, 353] on link "DETAILED UNIT DESCRIPTOR" at bounding box center [625, 356] width 612 height 39
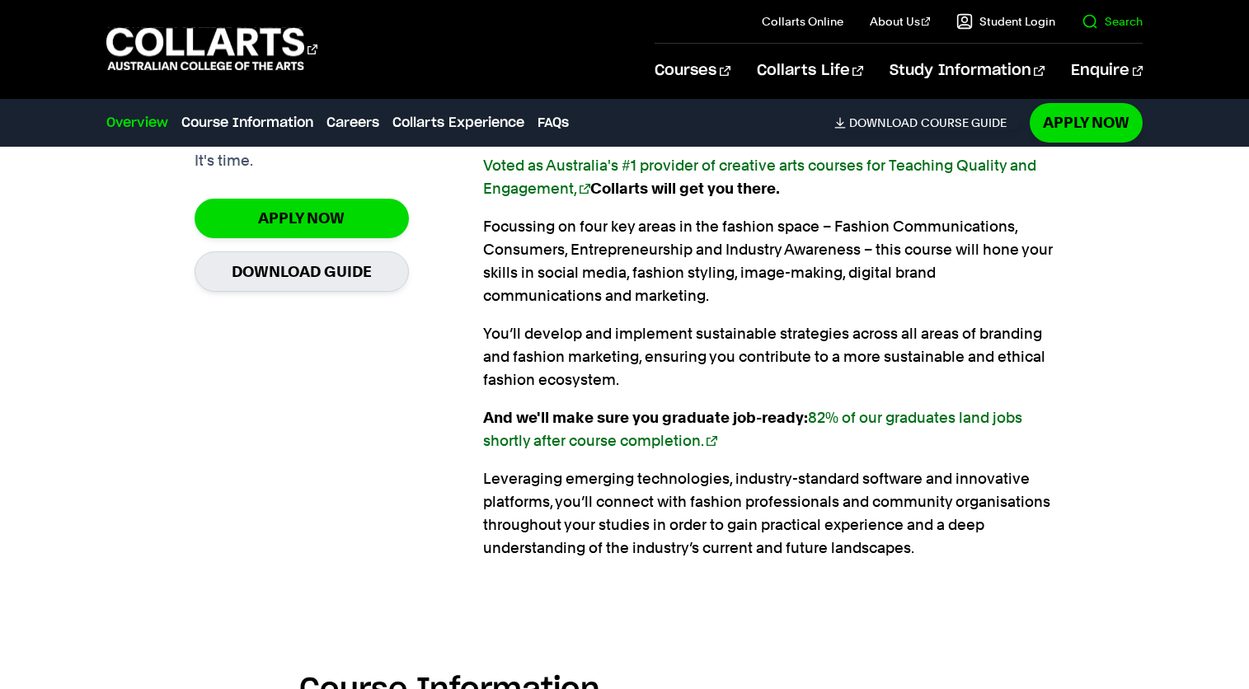
scroll to position [1130, 0]
